Goal: Task Accomplishment & Management: Manage account settings

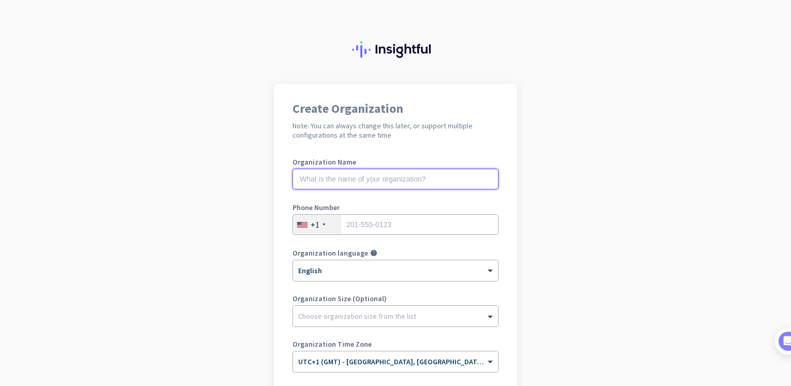
click at [422, 178] on input "text" at bounding box center [396, 179] width 206 height 21
type input "Mercor"
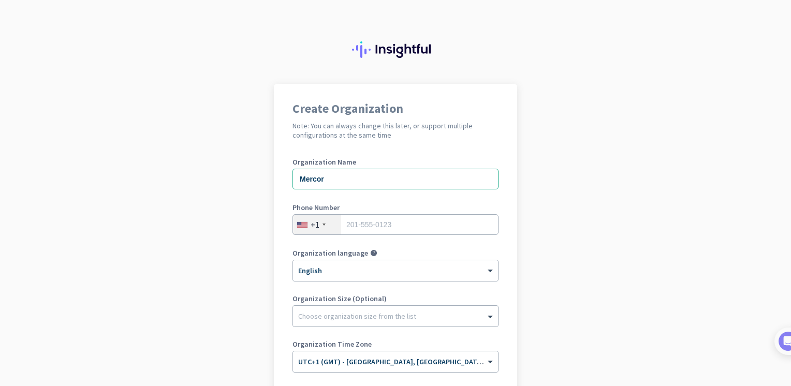
click at [317, 229] on div "+1" at bounding box center [317, 225] width 48 height 20
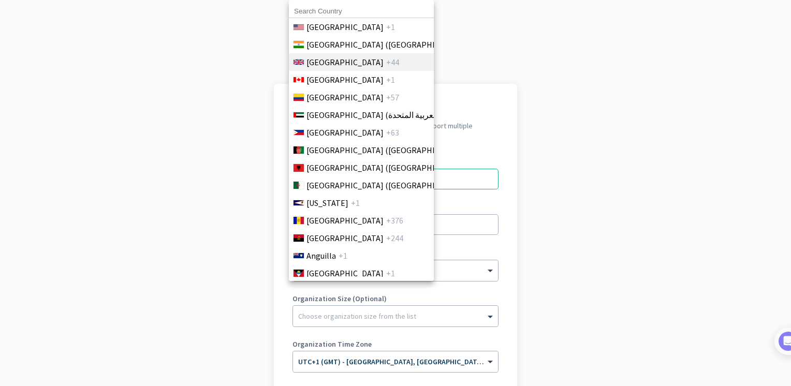
click at [348, 65] on span "[GEOGRAPHIC_DATA]" at bounding box center [345, 62] width 77 height 12
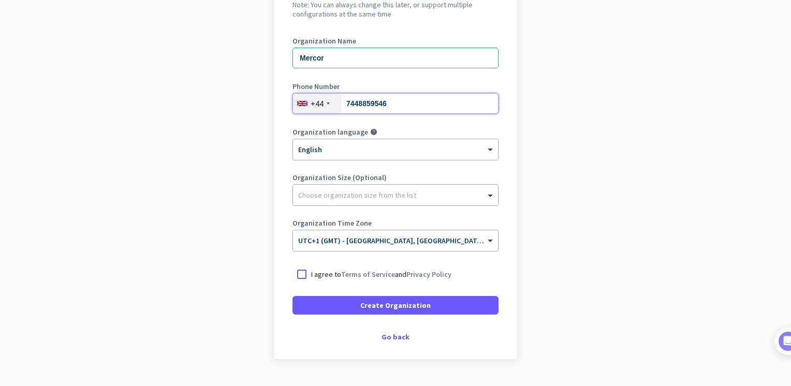
scroll to position [122, 0]
type input "7448859546"
click at [296, 272] on div at bounding box center [302, 274] width 19 height 19
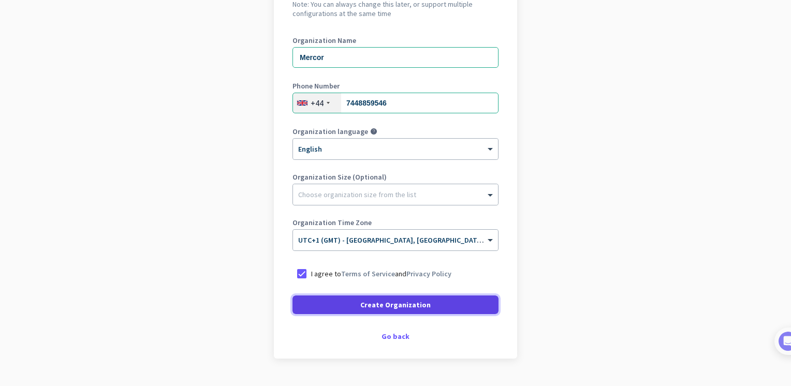
click at [341, 311] on span at bounding box center [396, 305] width 206 height 25
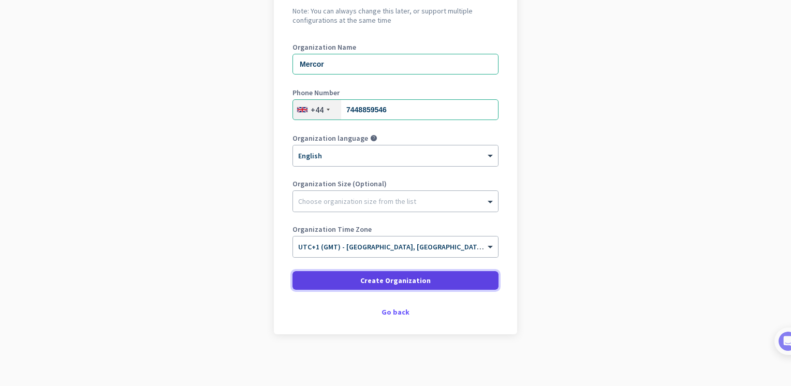
scroll to position [114, 0]
click at [400, 280] on span "Create Organization" at bounding box center [395, 281] width 70 height 10
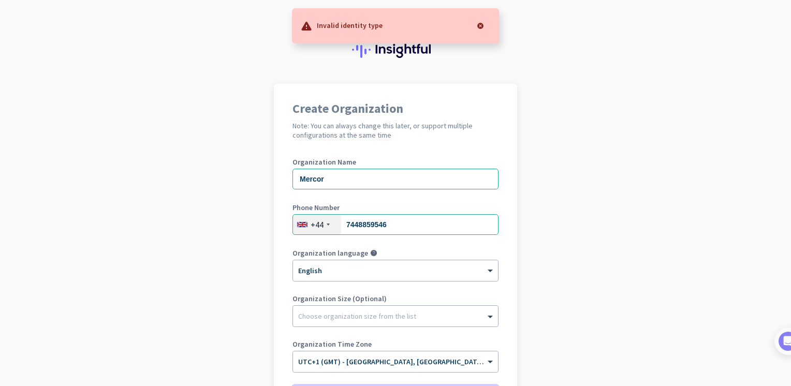
scroll to position [0, 0]
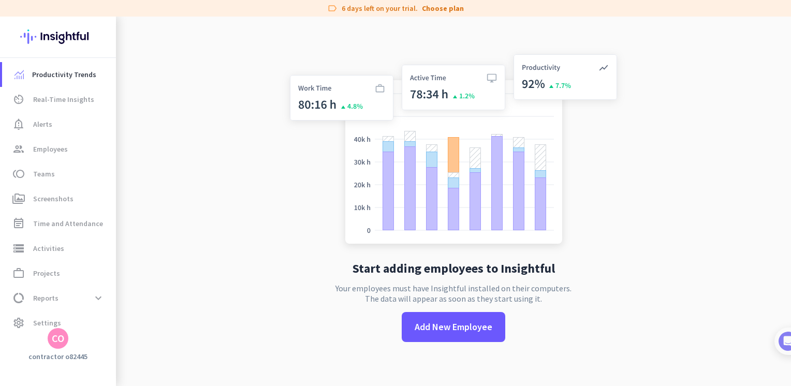
scroll to position [17, 0]
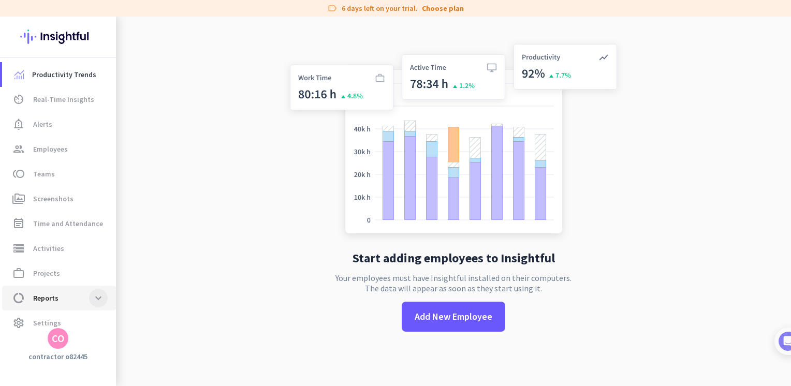
click at [94, 302] on span at bounding box center [98, 298] width 19 height 19
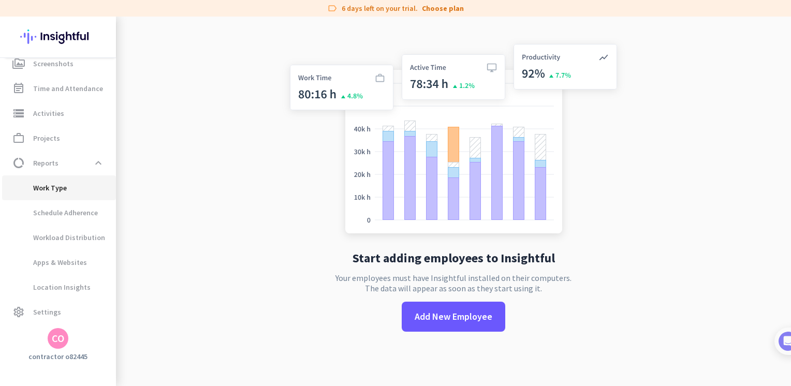
click at [51, 181] on span "Work Type" at bounding box center [38, 188] width 56 height 25
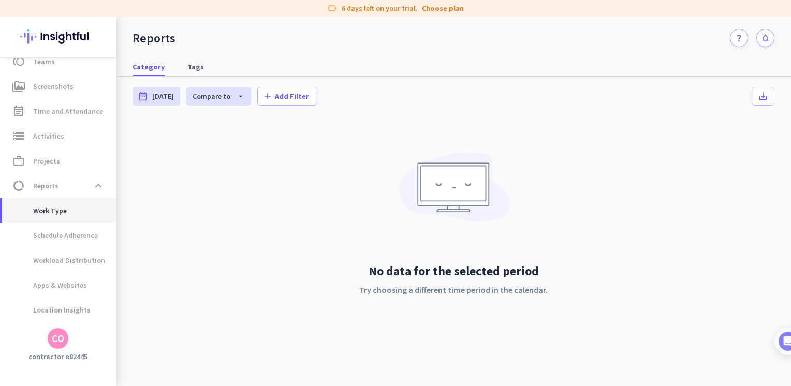
scroll to position [135, 0]
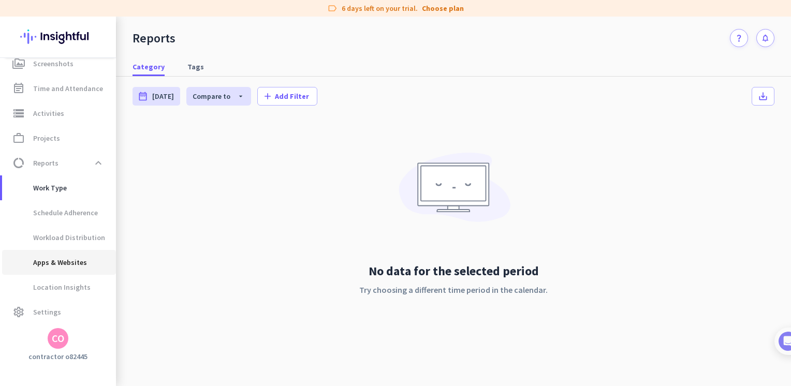
click at [54, 259] on span "Apps & Websites" at bounding box center [48, 262] width 77 height 25
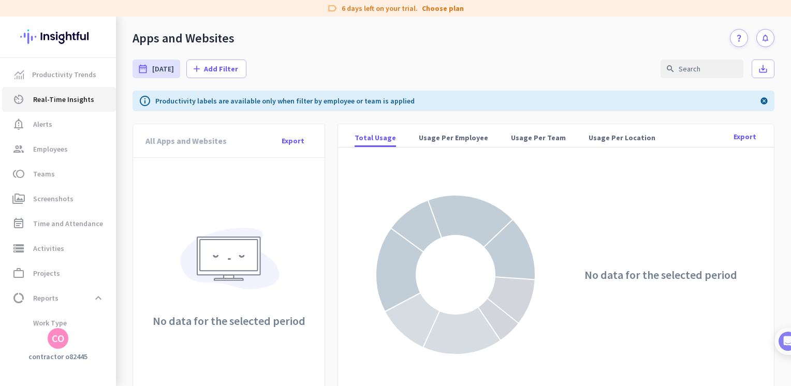
click at [68, 100] on span "Real-Time Insights" at bounding box center [63, 99] width 61 height 12
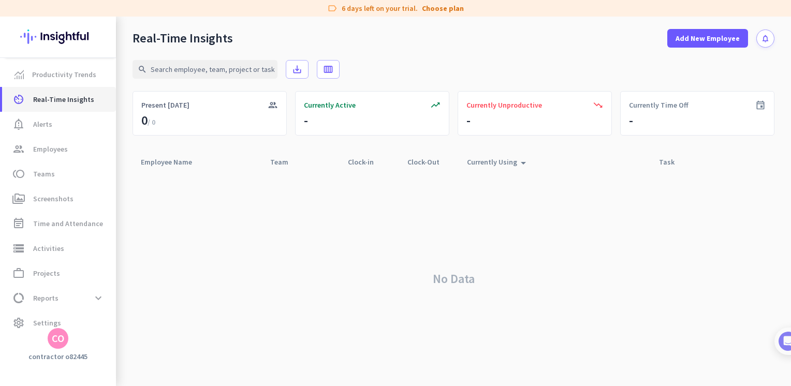
scroll to position [11, 0]
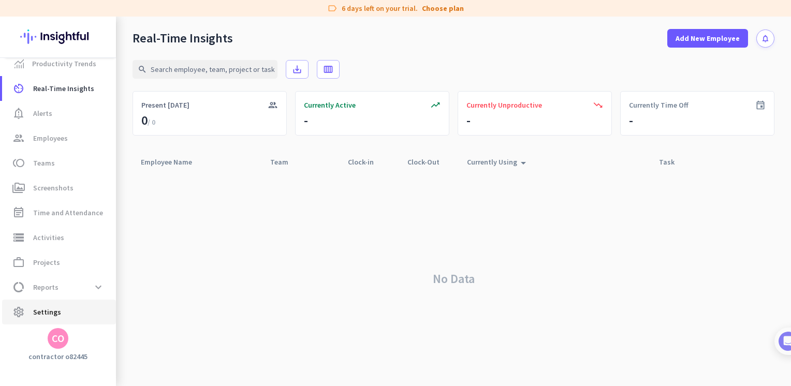
click at [30, 315] on span "settings Settings" at bounding box center [58, 312] width 97 height 12
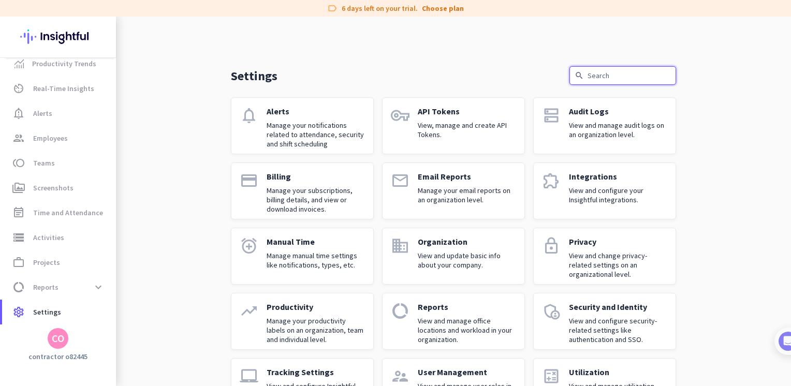
click at [609, 74] on input "text" at bounding box center [623, 75] width 107 height 19
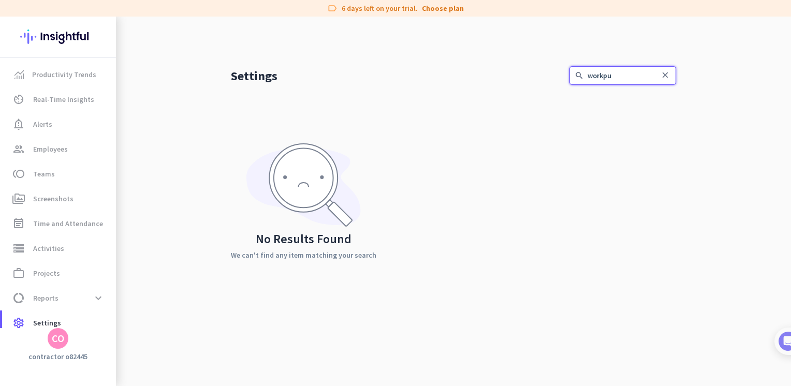
type input "workpu"
click at [52, 31] on img at bounding box center [58, 37] width 76 height 40
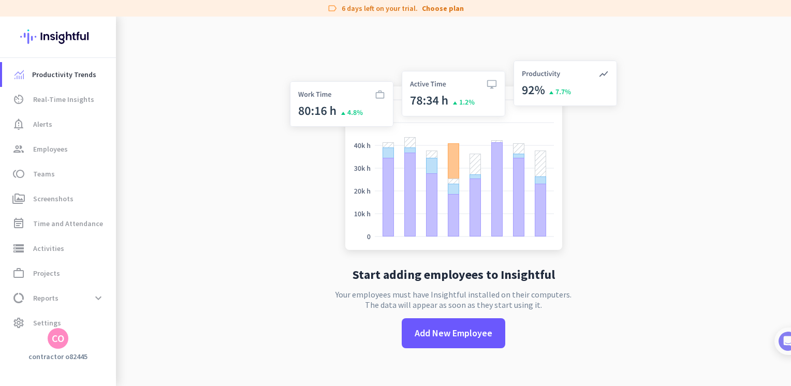
click at [52, 31] on img at bounding box center [58, 37] width 76 height 40
click at [454, 338] on span "Add New Employee" at bounding box center [454, 333] width 78 height 13
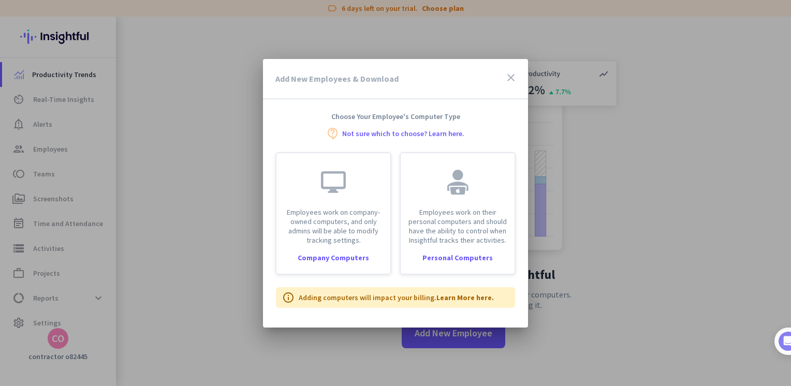
click at [510, 71] on icon "close" at bounding box center [511, 77] width 12 height 12
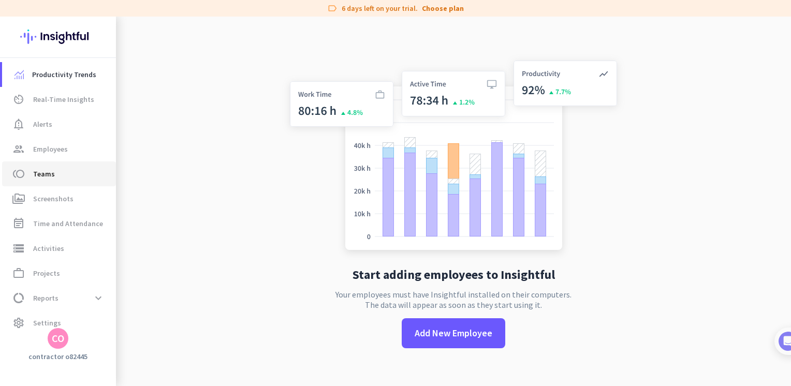
click at [64, 179] on span "toll Teams" at bounding box center [58, 174] width 97 height 12
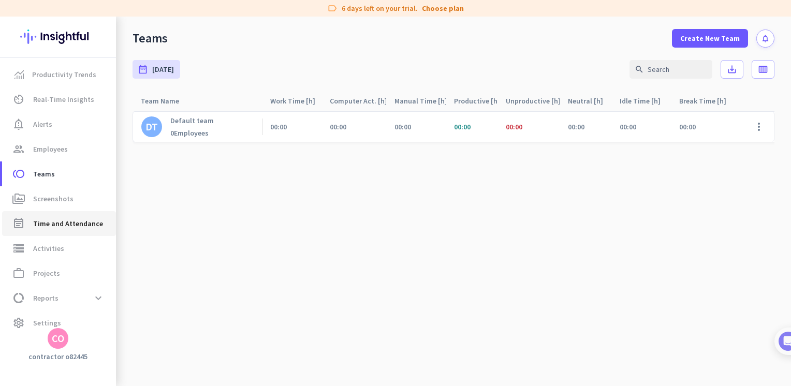
click at [66, 212] on link "event_note Time and Attendance" at bounding box center [59, 223] width 114 height 25
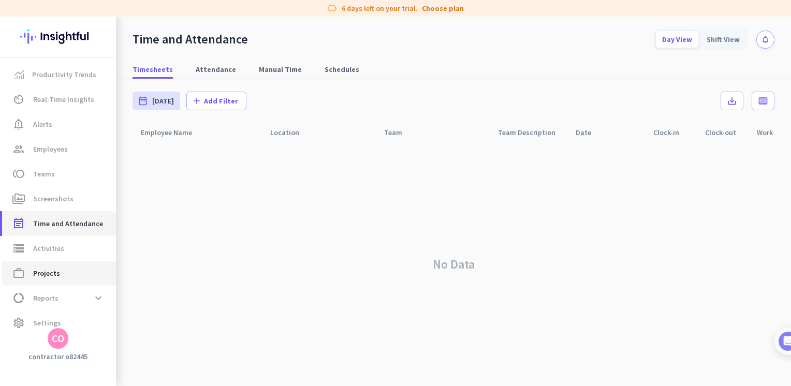
scroll to position [11, 0]
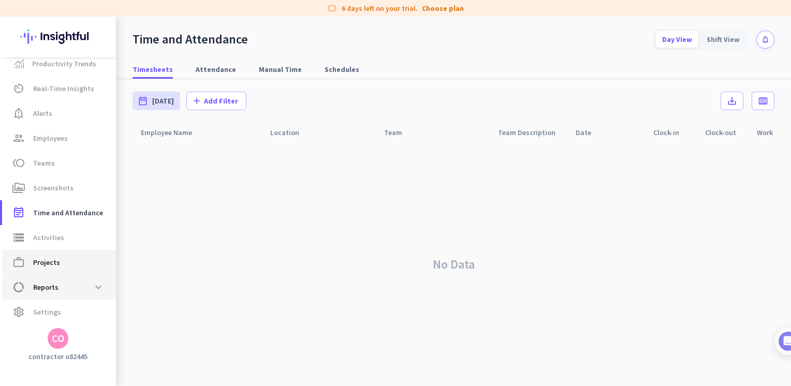
click at [58, 275] on link "data_usage Reports expand_more" at bounding box center [59, 287] width 114 height 25
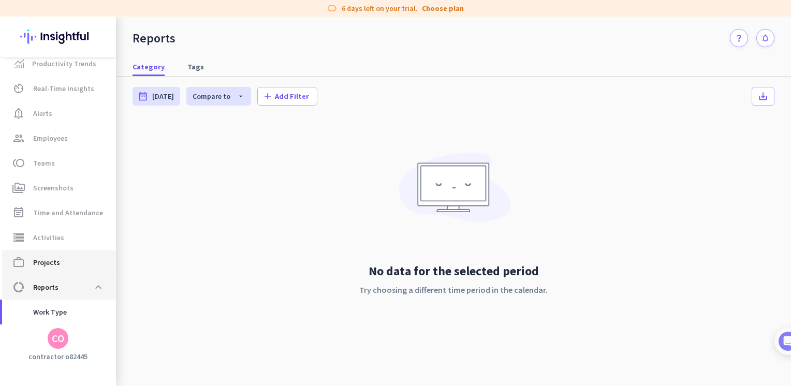
scroll to position [106, 0]
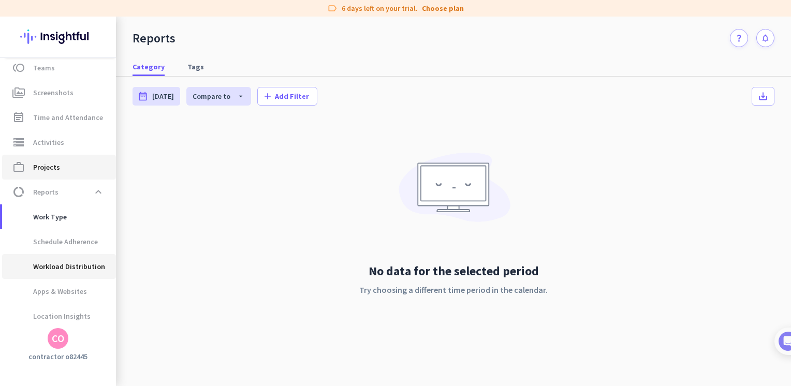
click at [53, 265] on span "Workload Distribution" at bounding box center [57, 266] width 95 height 25
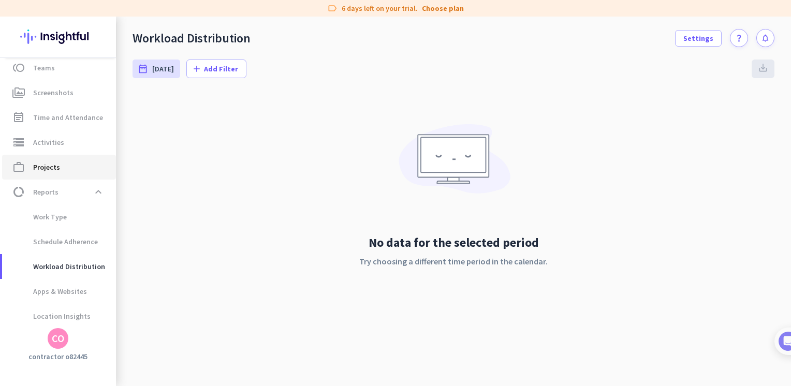
click at [41, 167] on span "Projects" at bounding box center [46, 167] width 27 height 12
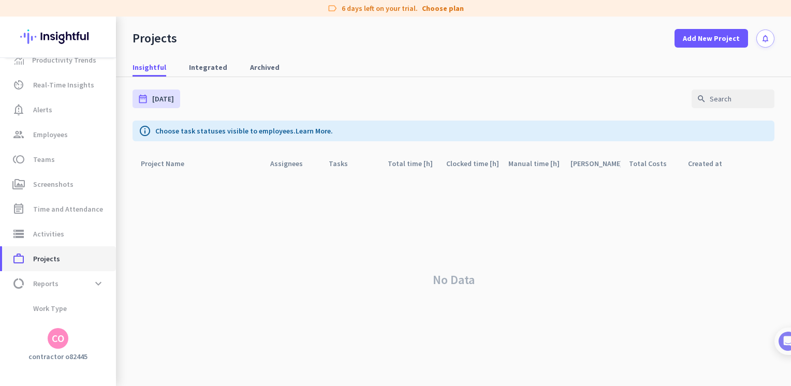
scroll to position [11, 0]
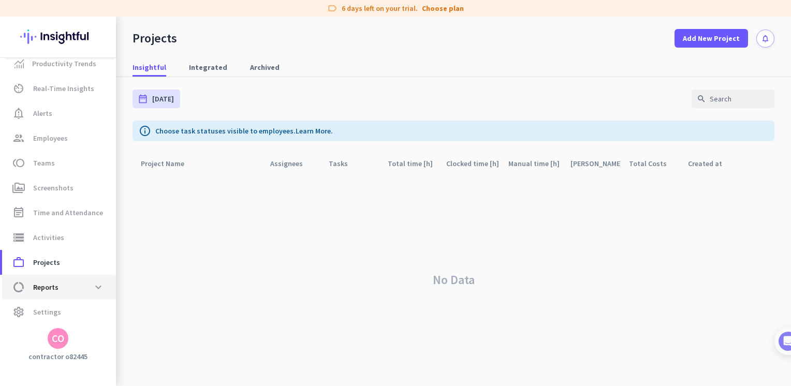
click at [48, 282] on span "Reports" at bounding box center [45, 287] width 25 height 12
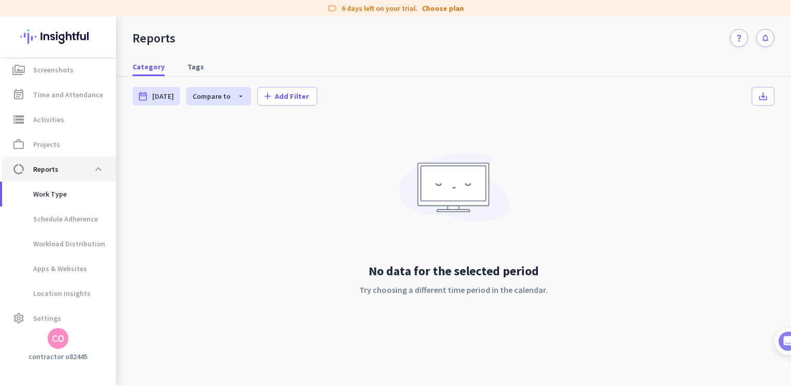
scroll to position [135, 0]
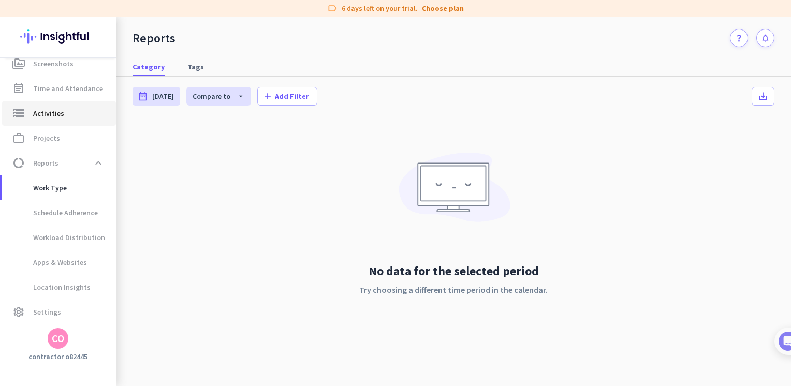
click at [47, 113] on span "Activities" at bounding box center [48, 113] width 31 height 12
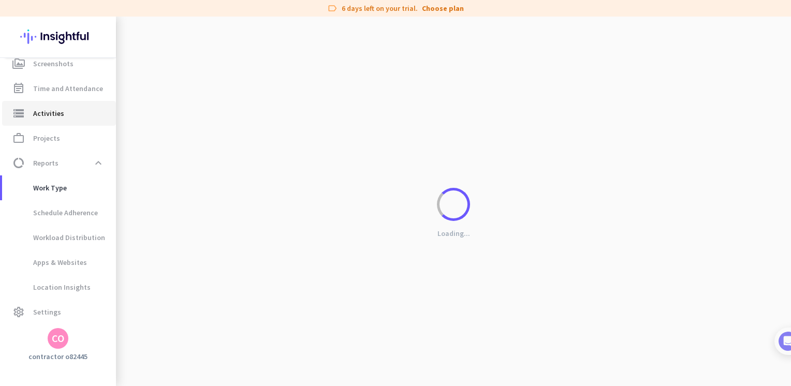
type input "[DATE]"
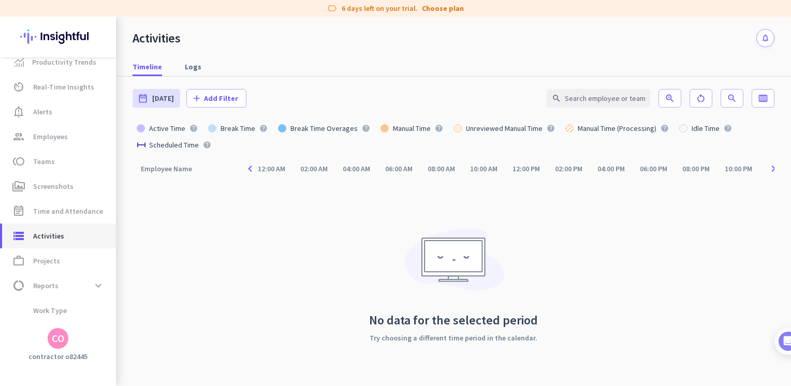
scroll to position [11, 0]
click at [49, 161] on span "Teams" at bounding box center [44, 163] width 22 height 12
type input "[DATE] - [DATE]"
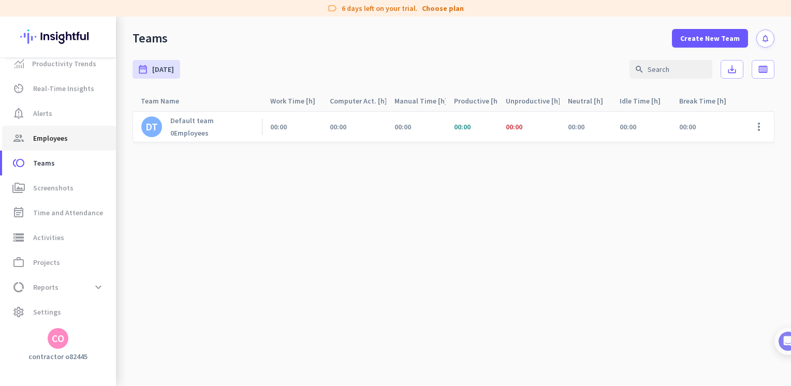
click at [48, 136] on span "Employees" at bounding box center [50, 138] width 35 height 12
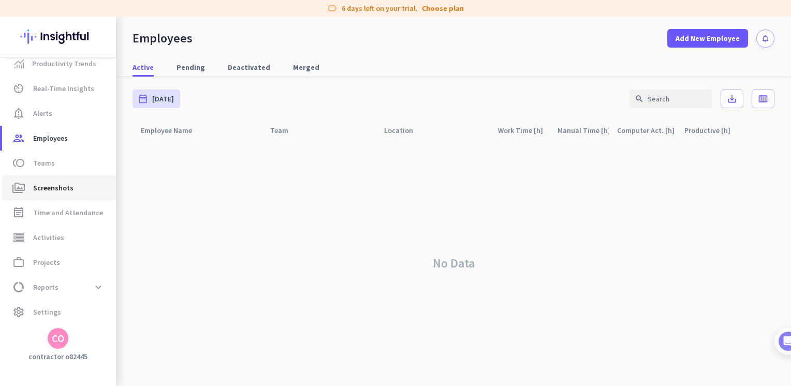
click at [62, 196] on link "perm_media Screenshots" at bounding box center [59, 188] width 114 height 25
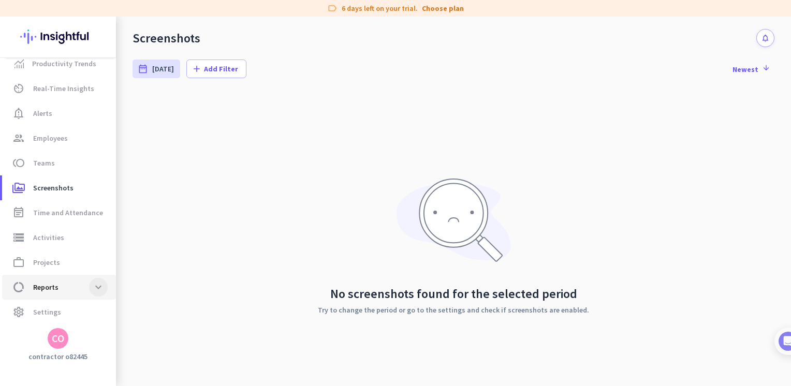
click at [98, 291] on span at bounding box center [98, 287] width 19 height 19
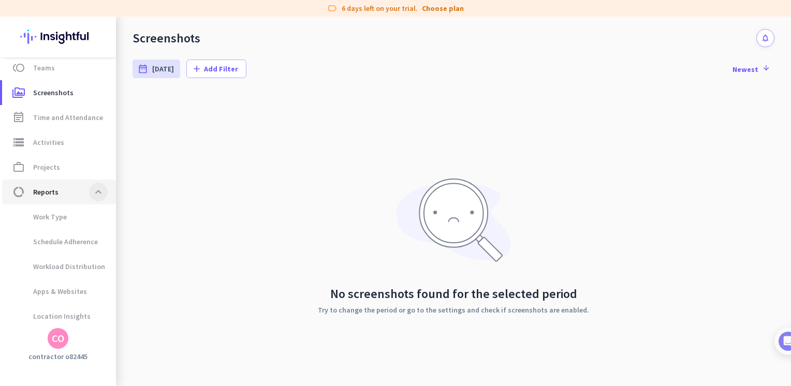
scroll to position [135, 0]
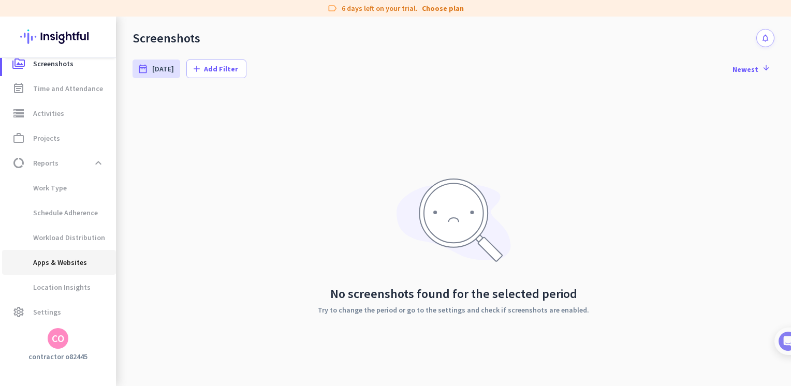
click at [63, 261] on span "Apps & Websites" at bounding box center [48, 262] width 77 height 25
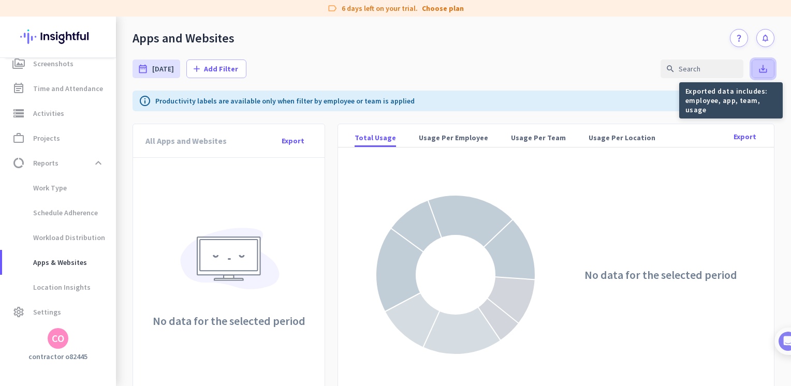
click at [758, 66] on icon "save_alt" at bounding box center [763, 69] width 10 height 10
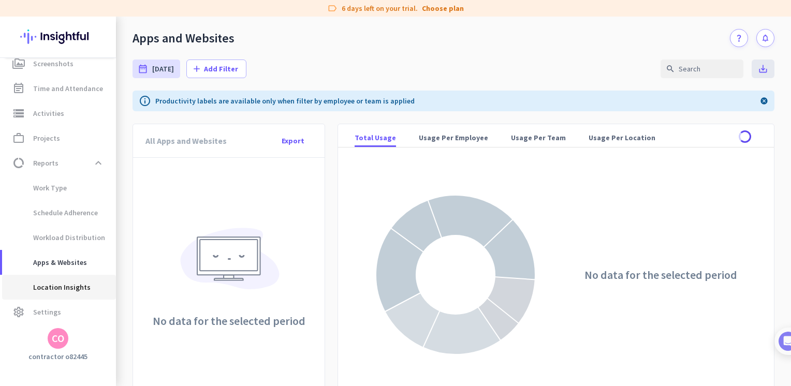
click at [61, 287] on span "Location Insights" at bounding box center [50, 287] width 80 height 25
type input "[DATE] - [DATE]"
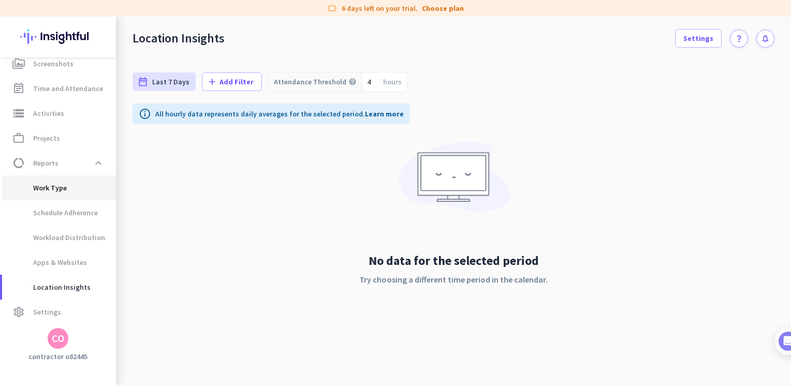
click at [46, 194] on span "Work Type" at bounding box center [38, 188] width 56 height 25
type input "[DATE] - [DATE]"
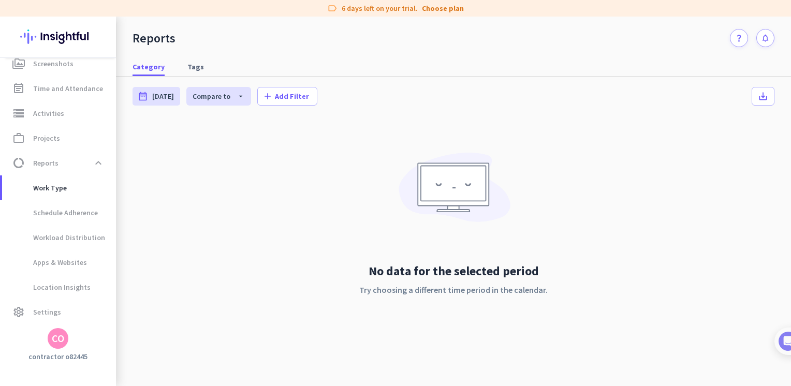
click at [60, 341] on div "CO" at bounding box center [58, 339] width 12 height 10
click at [131, 264] on span "Personal Settings" at bounding box center [113, 262] width 63 height 9
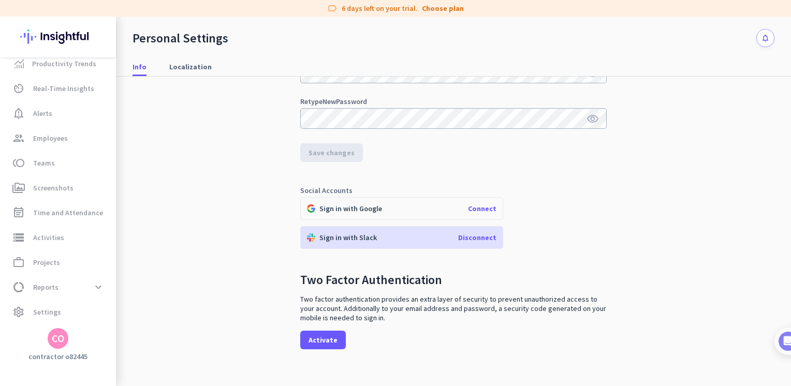
scroll to position [176, 0]
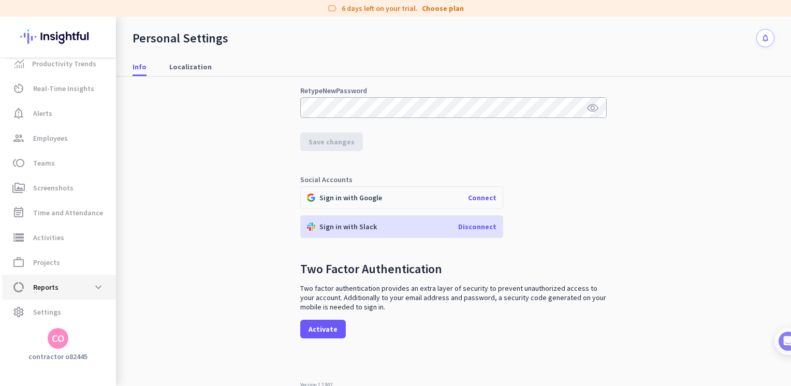
click at [40, 280] on span "data_usage Reports expand_more" at bounding box center [58, 287] width 97 height 19
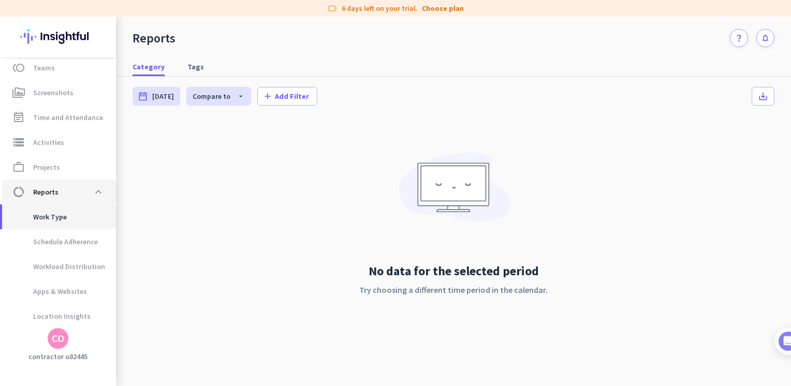
scroll to position [135, 0]
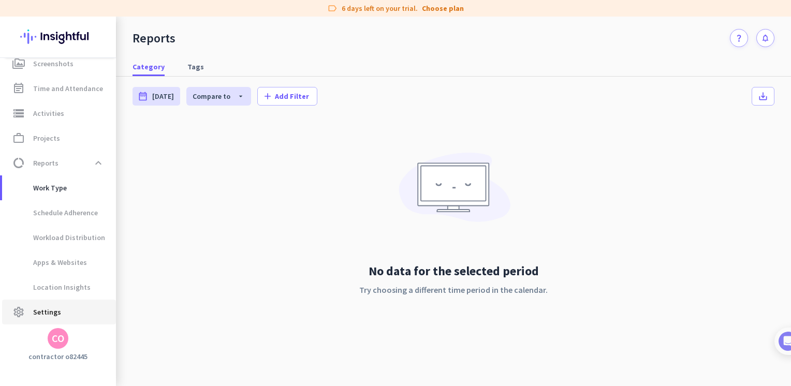
click at [52, 307] on span "Settings" at bounding box center [47, 312] width 28 height 12
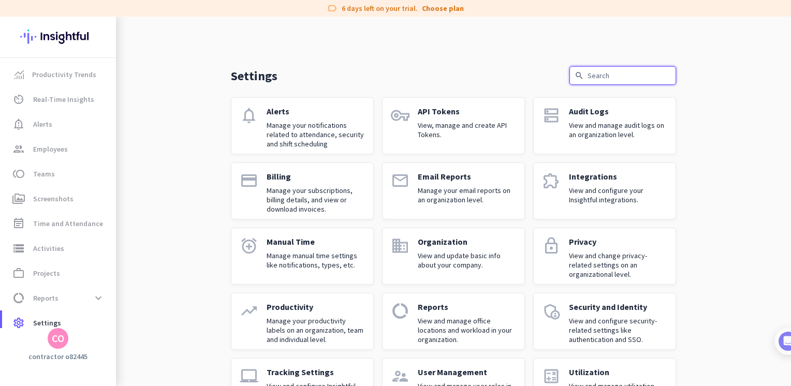
click at [597, 73] on input "text" at bounding box center [623, 75] width 107 height 19
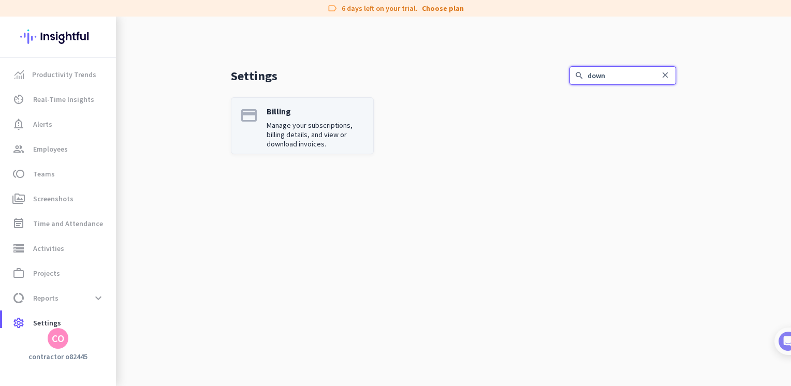
type input "down"
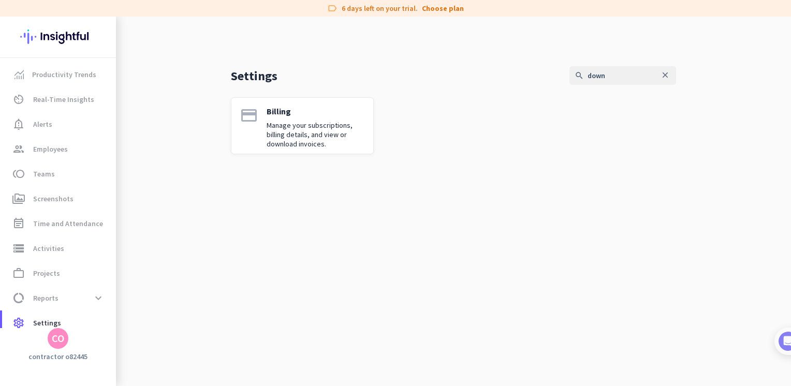
click at [310, 111] on p "Billing" at bounding box center [316, 111] width 98 height 10
